Goal: Information Seeking & Learning: Check status

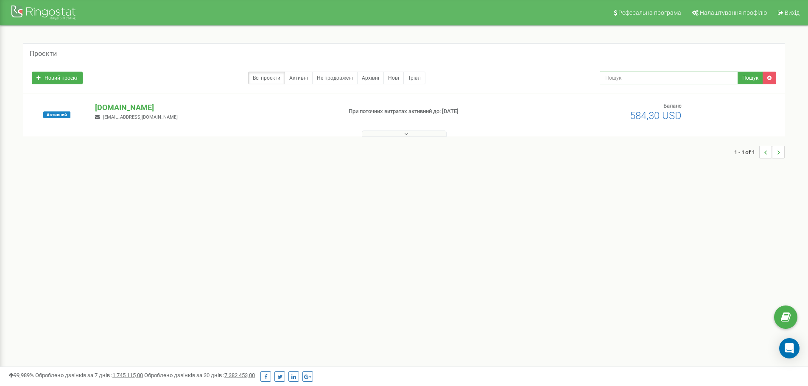
click at [618, 80] on input "text" at bounding box center [669, 78] width 138 height 13
click at [624, 78] on input "text" at bounding box center [669, 78] width 138 height 13
paste input "0674975245"
type input "0674975245"
click at [751, 79] on button "Пошук" at bounding box center [749, 78] width 25 height 13
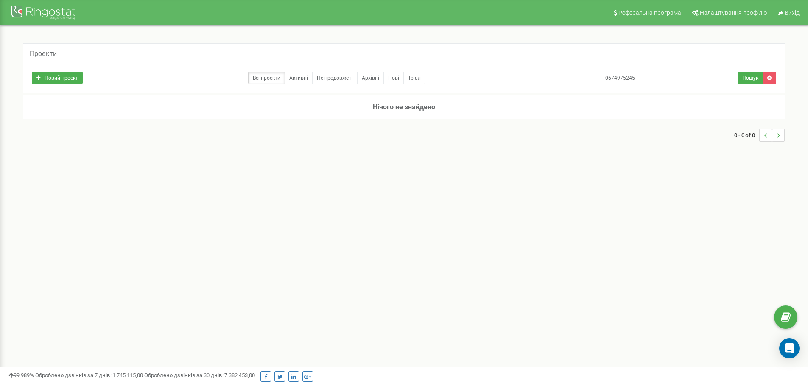
drag, startPoint x: 648, startPoint y: 78, endPoint x: 540, endPoint y: 93, distance: 108.8
click at [540, 93] on div "Проєкти Новий проєкт Всі проєкти Активні Не продовжені Архівні Нові Тріал 06749…" at bounding box center [404, 96] width 774 height 107
click at [514, 178] on div "Реферальна програма Налаштування профілю Вихід Проєкти Новий проєкт Всі проєкти…" at bounding box center [404, 254] width 808 height 509
click at [687, 85] on div "Новий проєкт Всі проєкти Активні Не продовжені Архівні Нові Тріал 0674975245 По…" at bounding box center [403, 78] width 761 height 30
click at [684, 82] on input "0674975245" at bounding box center [669, 78] width 138 height 13
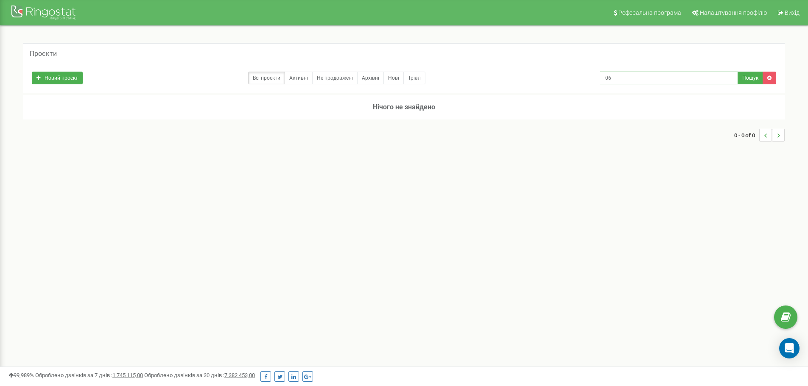
type input "0"
click at [767, 77] on icon at bounding box center [769, 77] width 4 height 5
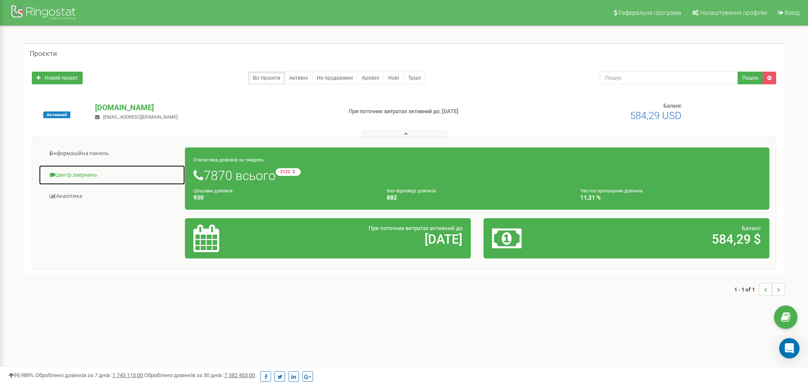
click at [121, 174] on link "Центр звернень" at bounding box center [112, 175] width 147 height 21
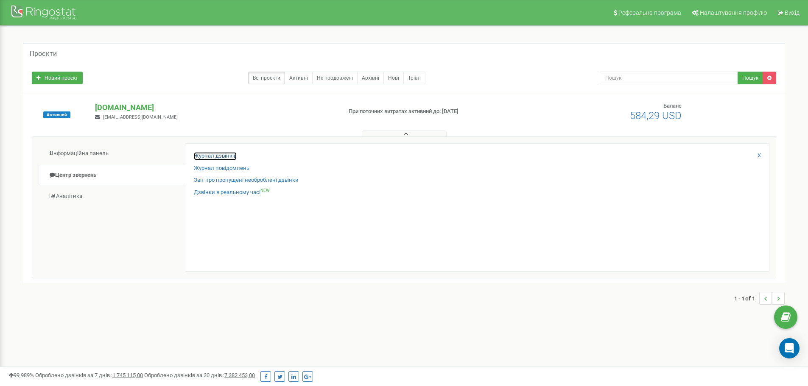
click at [226, 158] on link "Журнал дзвінків" at bounding box center [215, 156] width 43 height 8
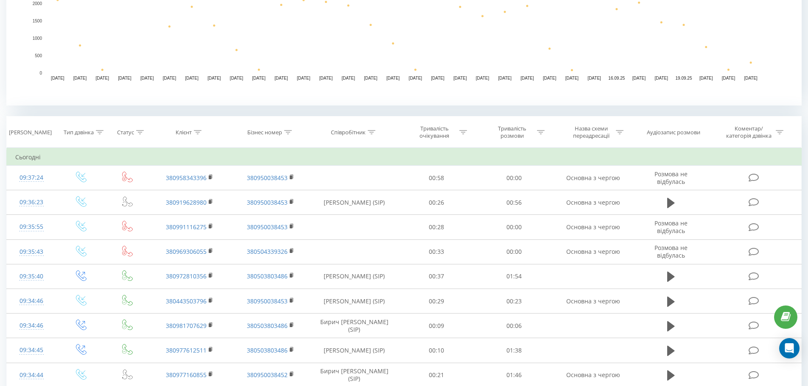
scroll to position [254, 0]
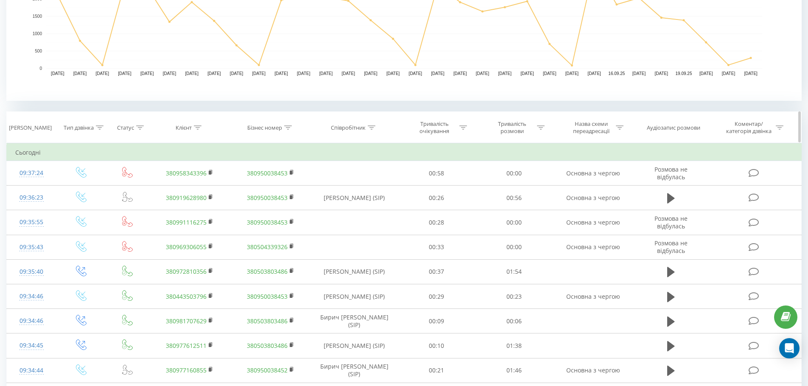
click at [197, 127] on icon at bounding box center [198, 128] width 8 height 4
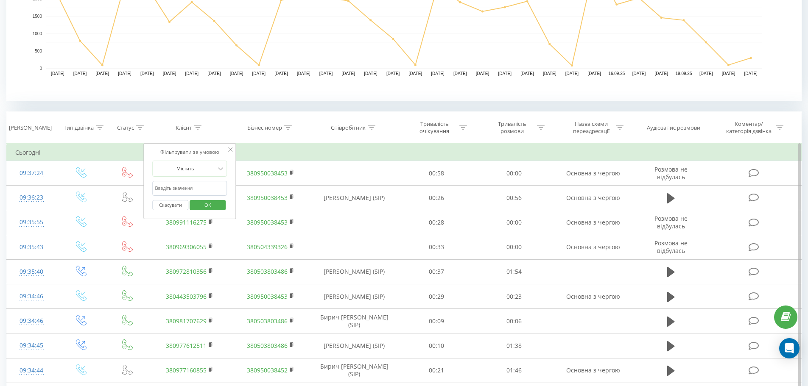
click at [187, 189] on input "text" at bounding box center [190, 188] width 75 height 15
paste input "0674975245"
type input "0674975245"
click at [216, 208] on span "OK" at bounding box center [208, 204] width 24 height 13
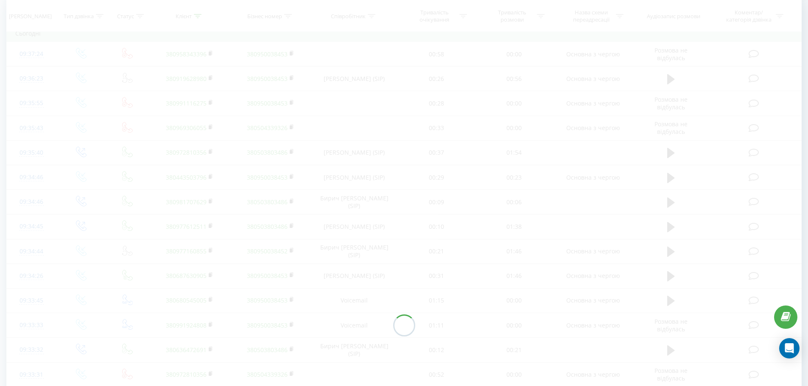
scroll to position [243, 0]
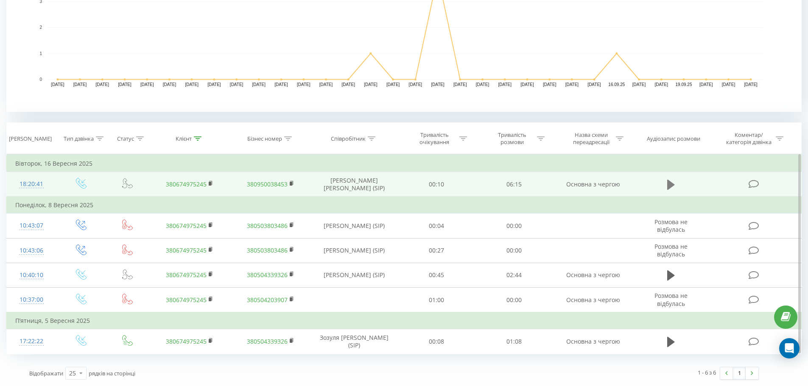
click at [672, 183] on icon at bounding box center [671, 184] width 8 height 10
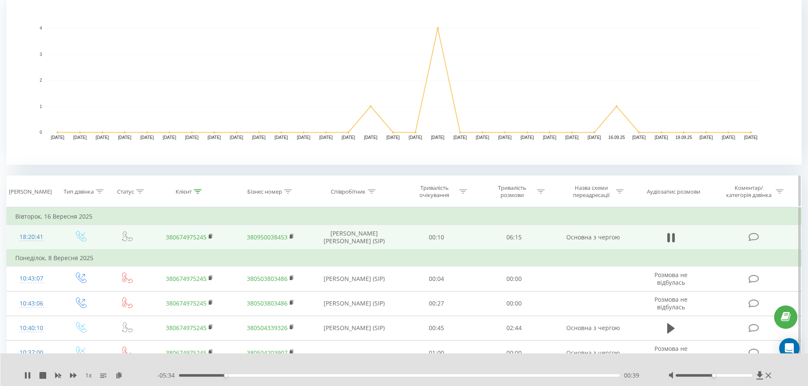
scroll to position [191, 0]
